Goal: Transaction & Acquisition: Purchase product/service

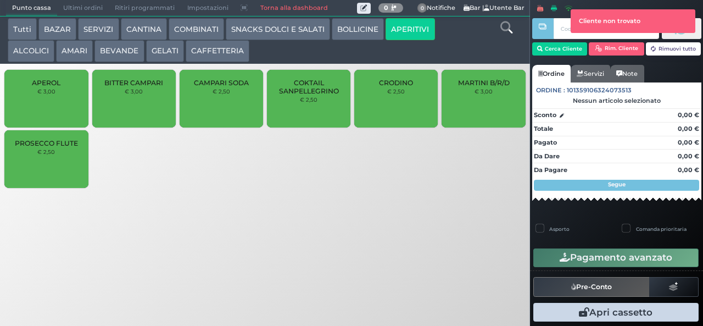
click at [386, 18] on button "APERITIVI" at bounding box center [410, 29] width 49 height 22
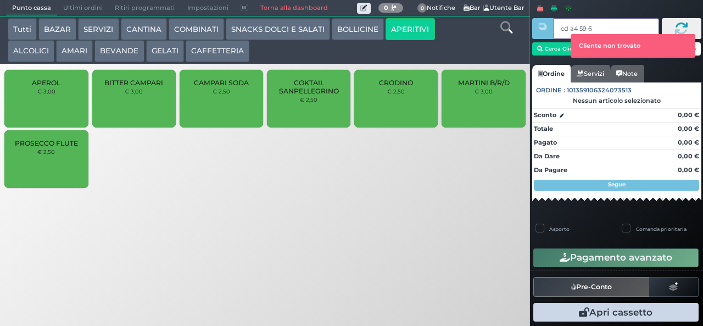
type input "cd a4 59 67"
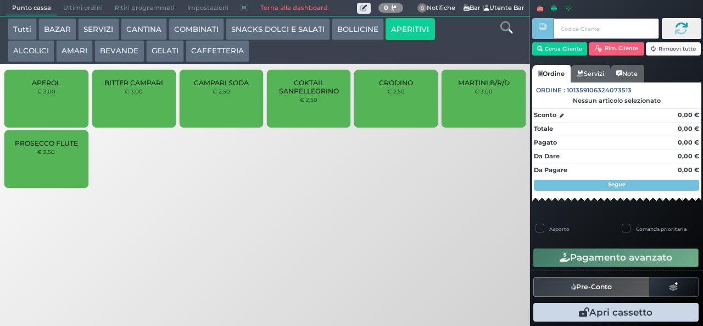
click at [543, 53] on div at bounding box center [542, 155] width 2 height 310
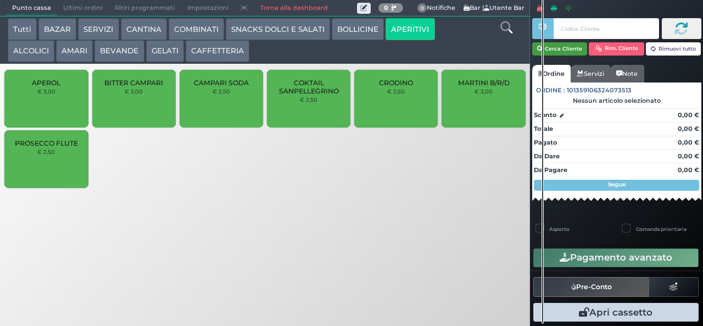
click at [561, 48] on button "Cerca Cliente" at bounding box center [559, 48] width 55 height 13
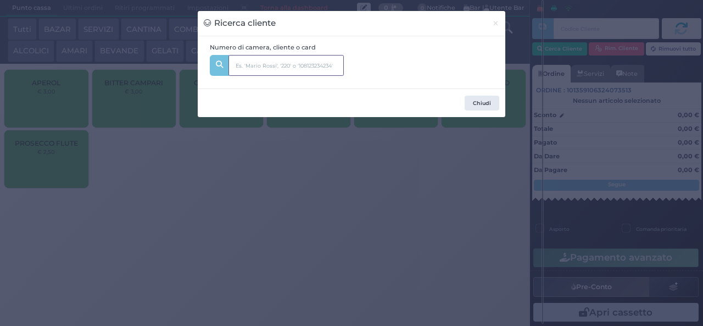
click at [258, 57] on input "text" at bounding box center [285, 65] width 115 height 21
type input "215"
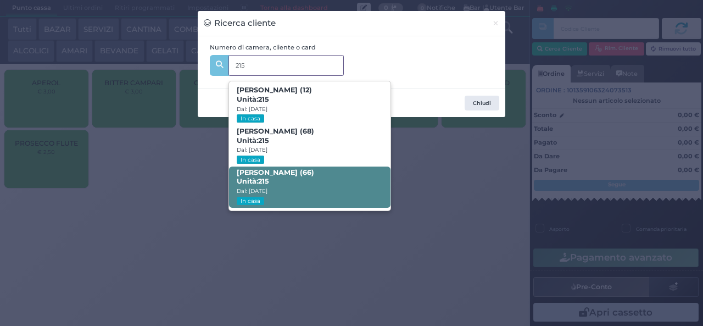
click at [299, 186] on span "[PERSON_NAME] (66) Unità: 215 Dal: [DATE] In casa" at bounding box center [309, 186] width 161 height 41
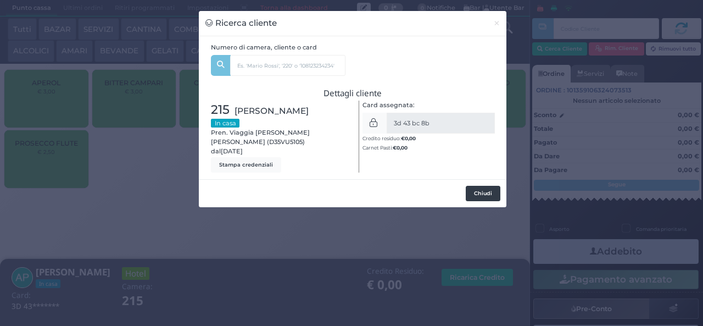
click at [484, 201] on button "Chiudi" at bounding box center [483, 193] width 35 height 15
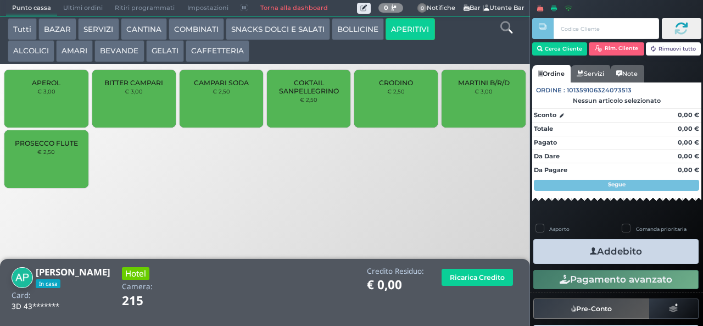
click at [484, 87] on span "MARTINI B/R/D" at bounding box center [484, 83] width 52 height 8
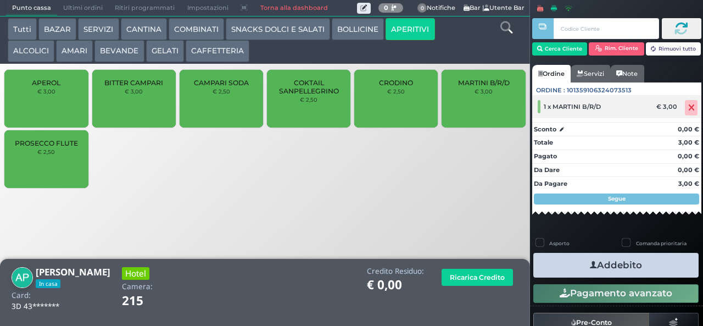
click at [688, 108] on icon at bounding box center [691, 108] width 7 height 1
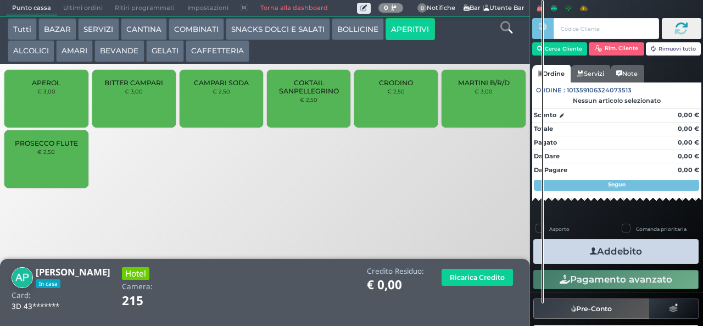
click at [401, 87] on span "CRODINO" at bounding box center [396, 83] width 34 height 8
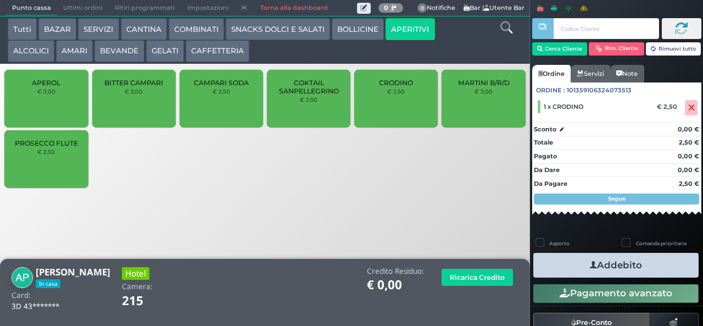
click at [660, 269] on button "Addebito" at bounding box center [615, 265] width 165 height 25
